Goal: Ask a question

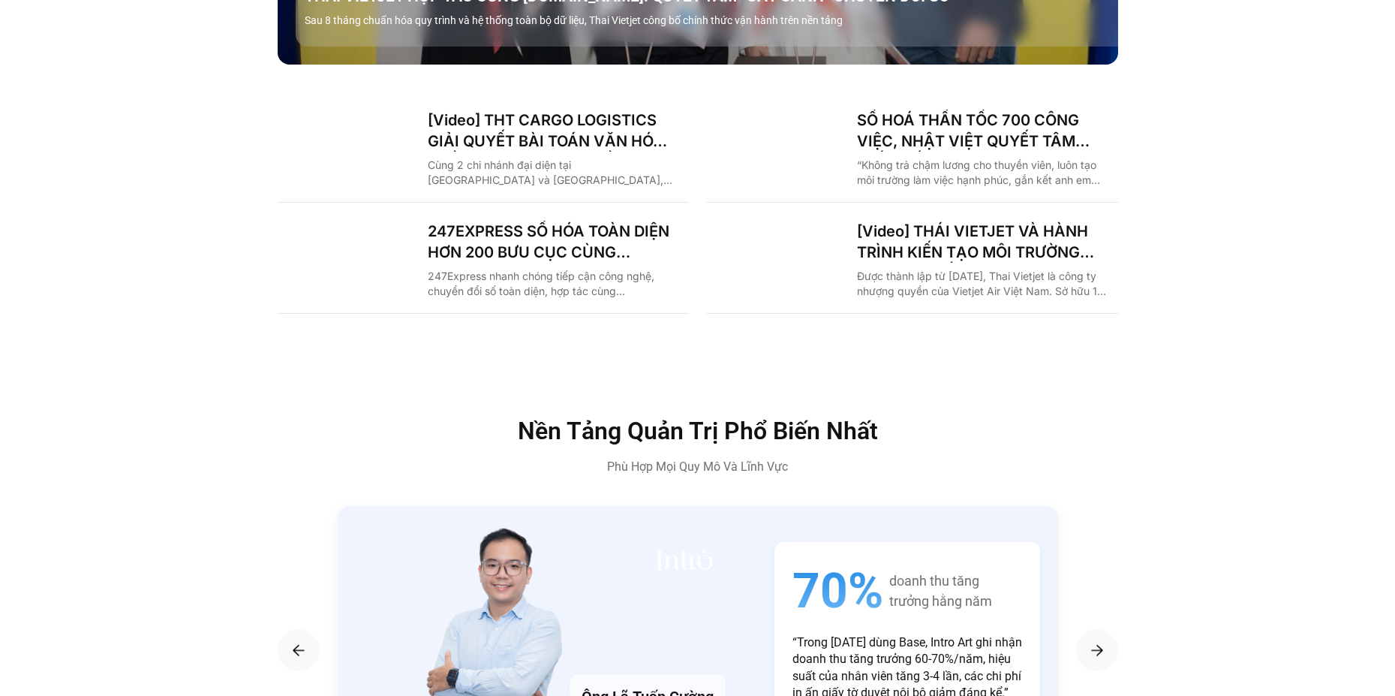
scroll to position [2476, 0]
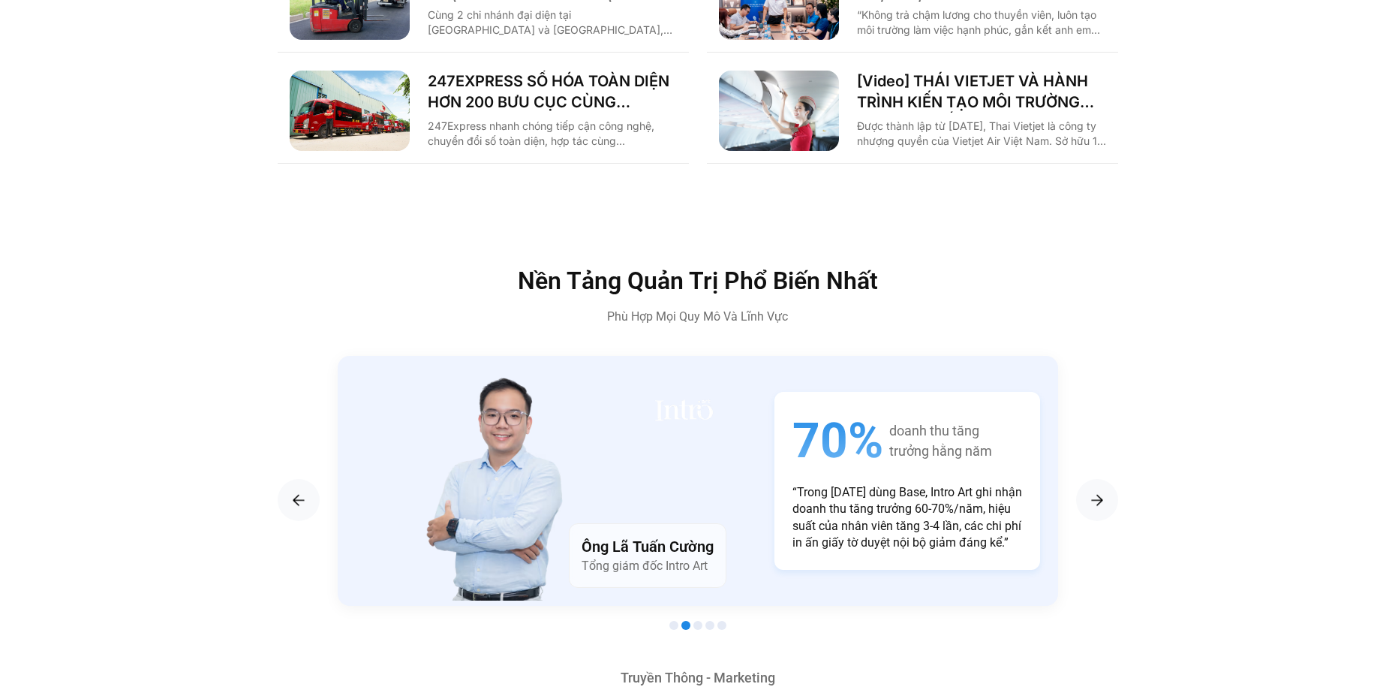
click at [675, 621] on span "Go to slide 1" at bounding box center [673, 625] width 9 height 9
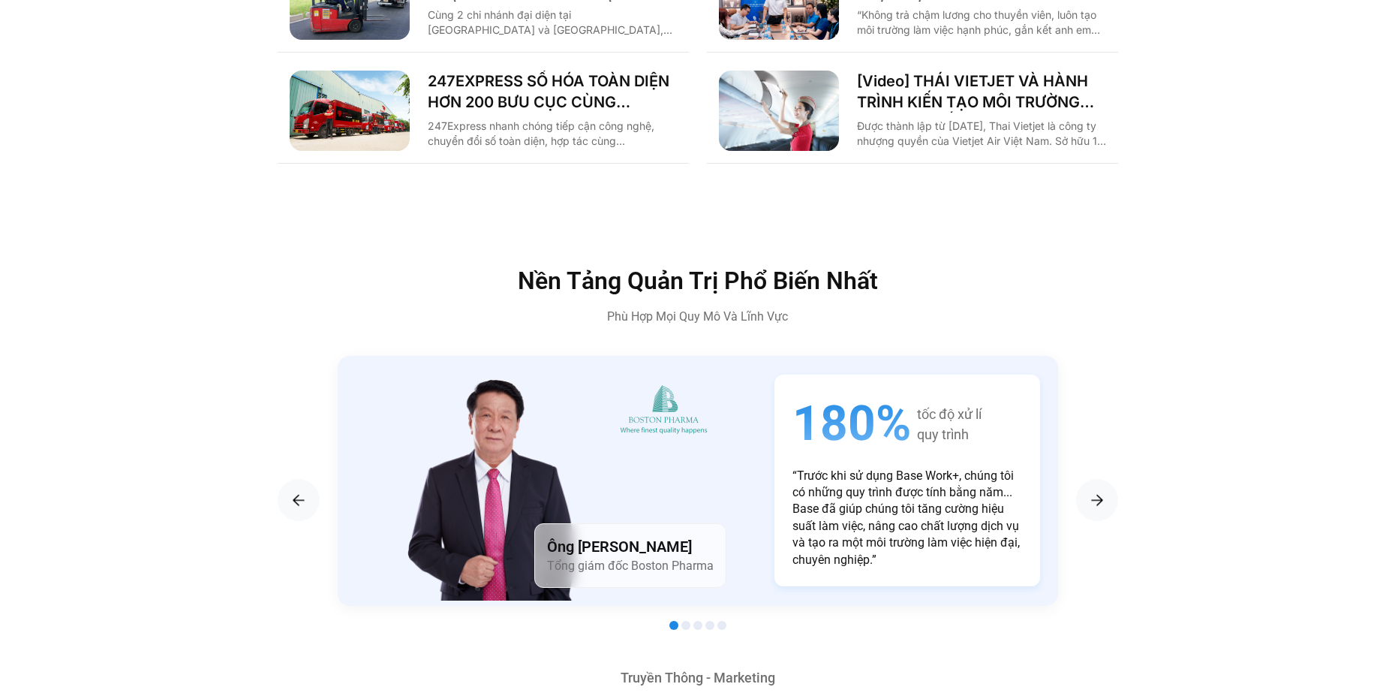
click at [689, 621] on span "Go to slide 2" at bounding box center [685, 625] width 9 height 9
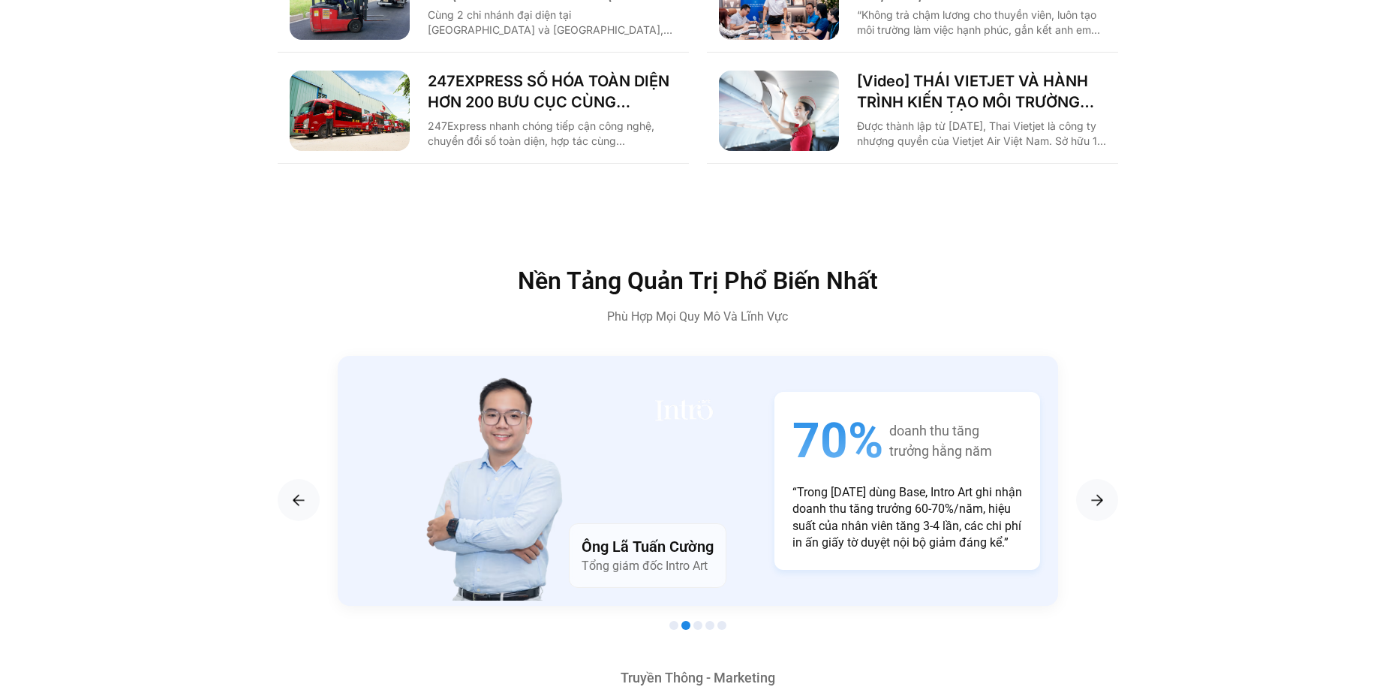
click at [693, 621] on span "Go to slide 3" at bounding box center [697, 625] width 9 height 9
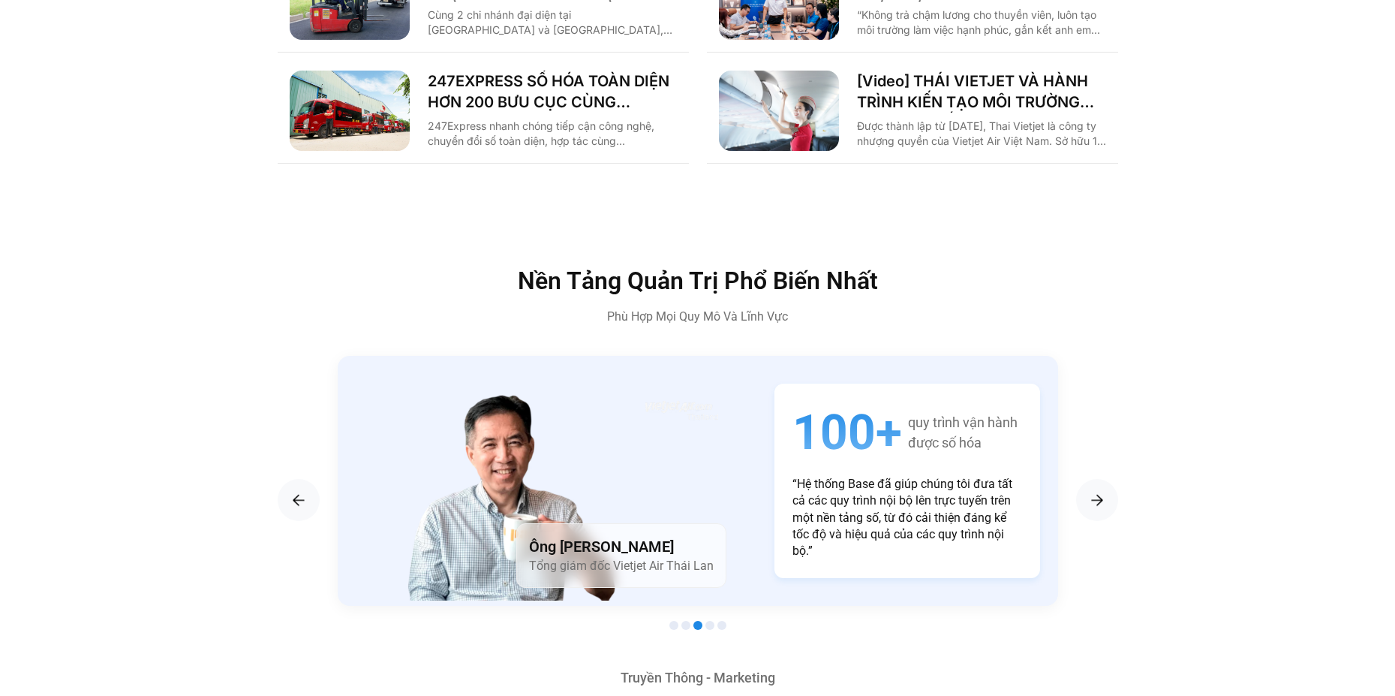
click at [707, 621] on span "Go to slide 4" at bounding box center [709, 625] width 9 height 9
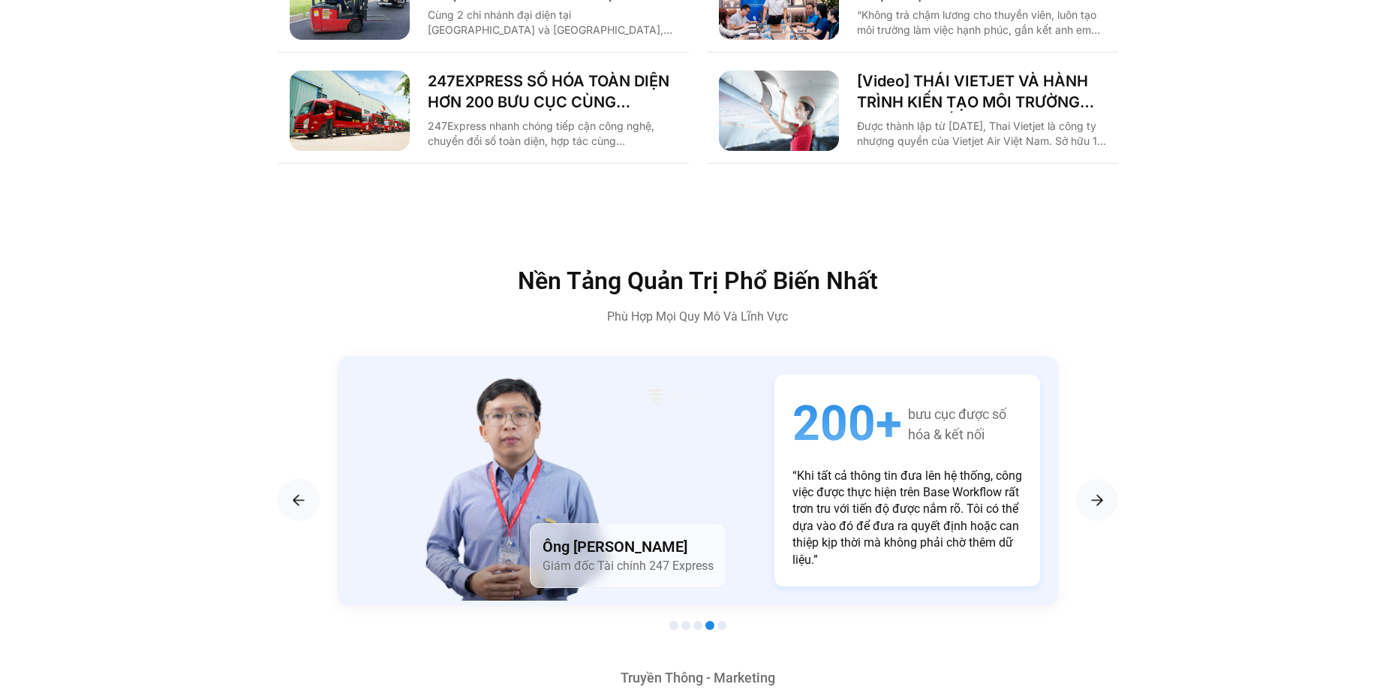
click at [721, 621] on span "Go to slide 5" at bounding box center [721, 625] width 9 height 9
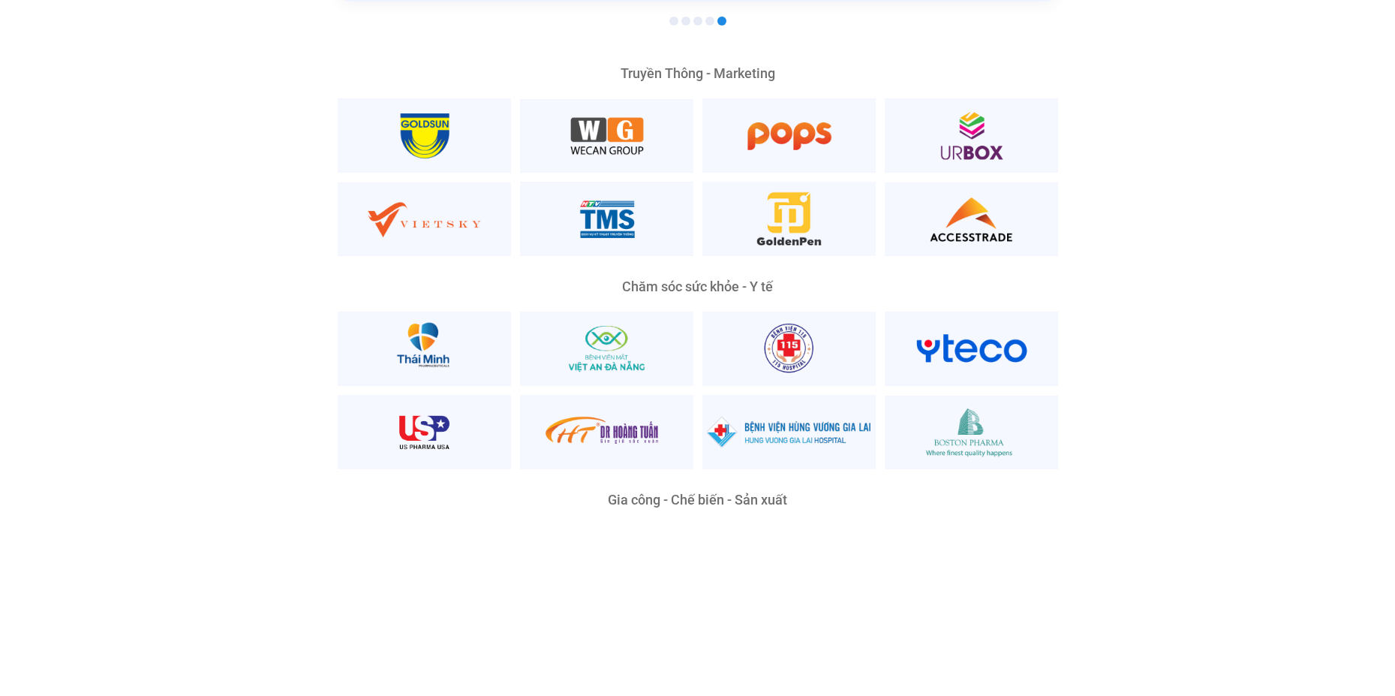
scroll to position [3226, 0]
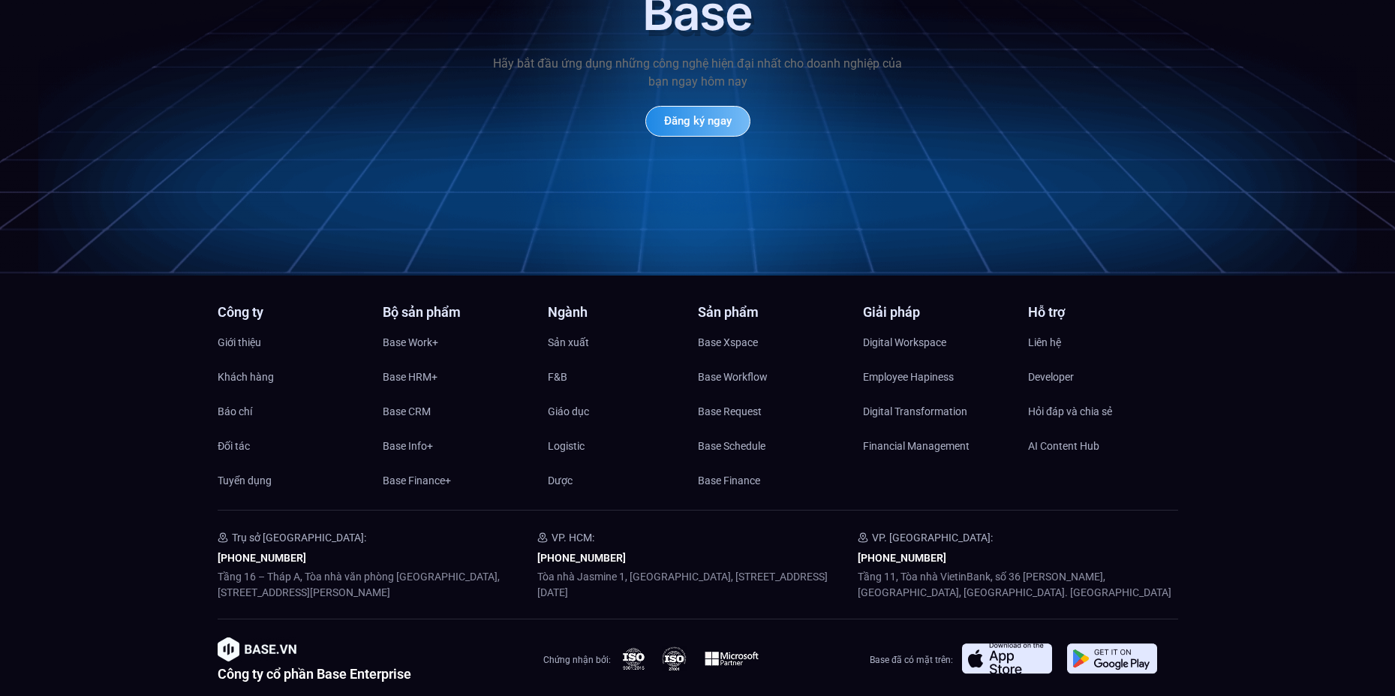
scroll to position [7173, 0]
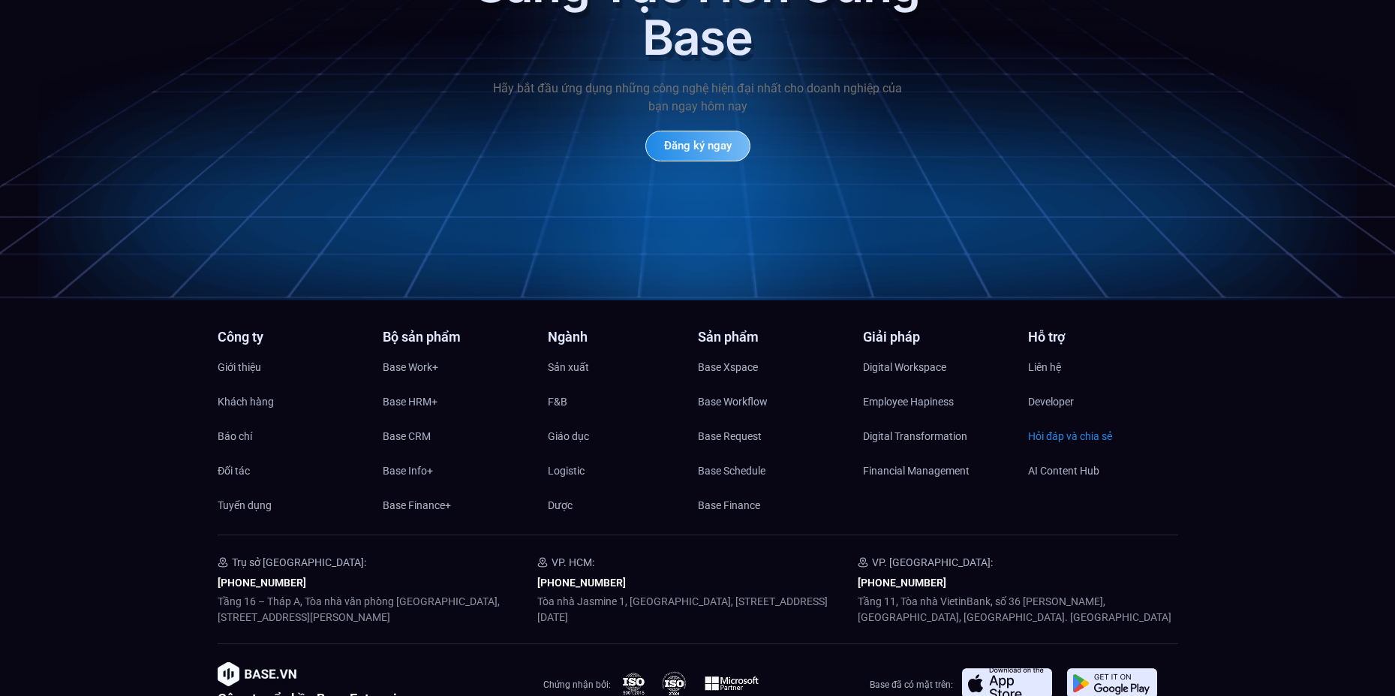
click at [1044, 425] on span "Hỏi đáp và chia sẻ" at bounding box center [1070, 436] width 84 height 23
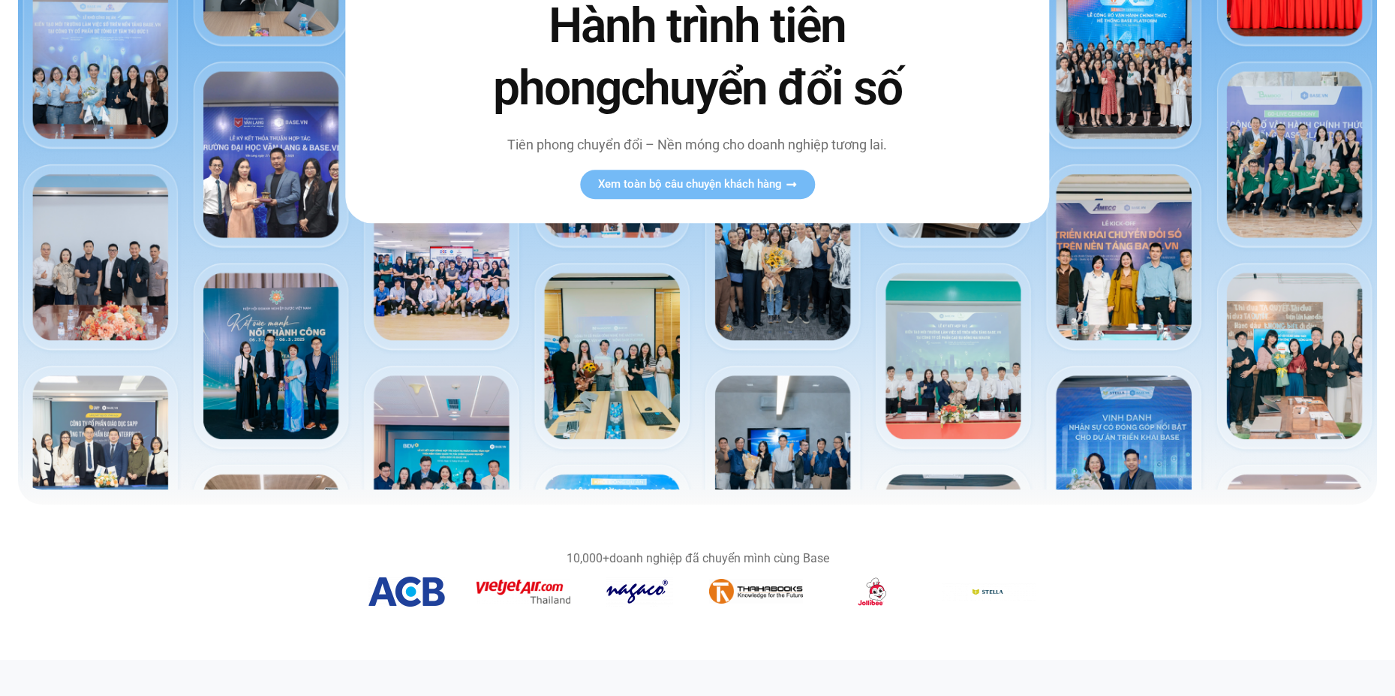
scroll to position [0, 0]
